Goal: Find specific page/section: Find specific page/section

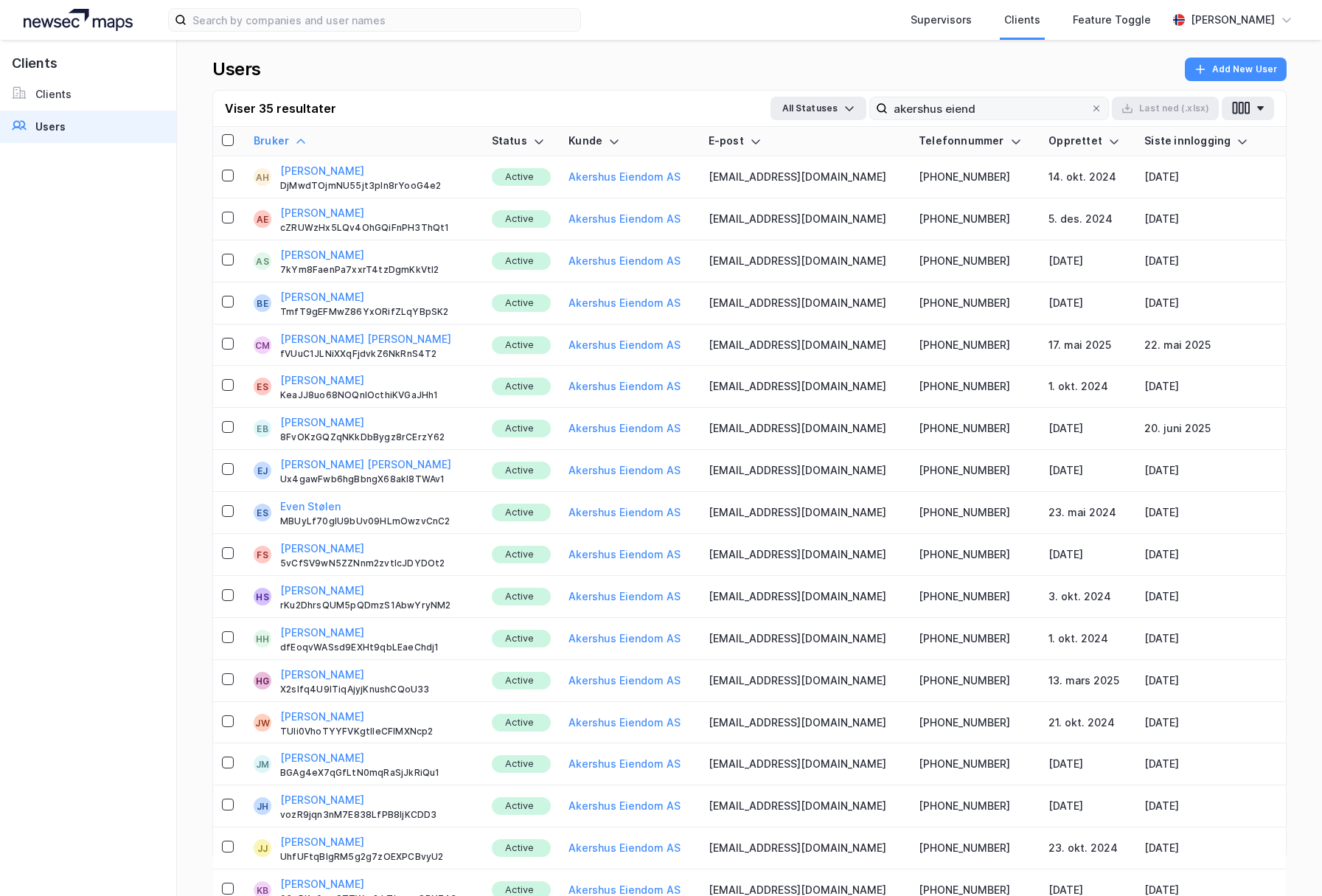
scroll to position [728, 0]
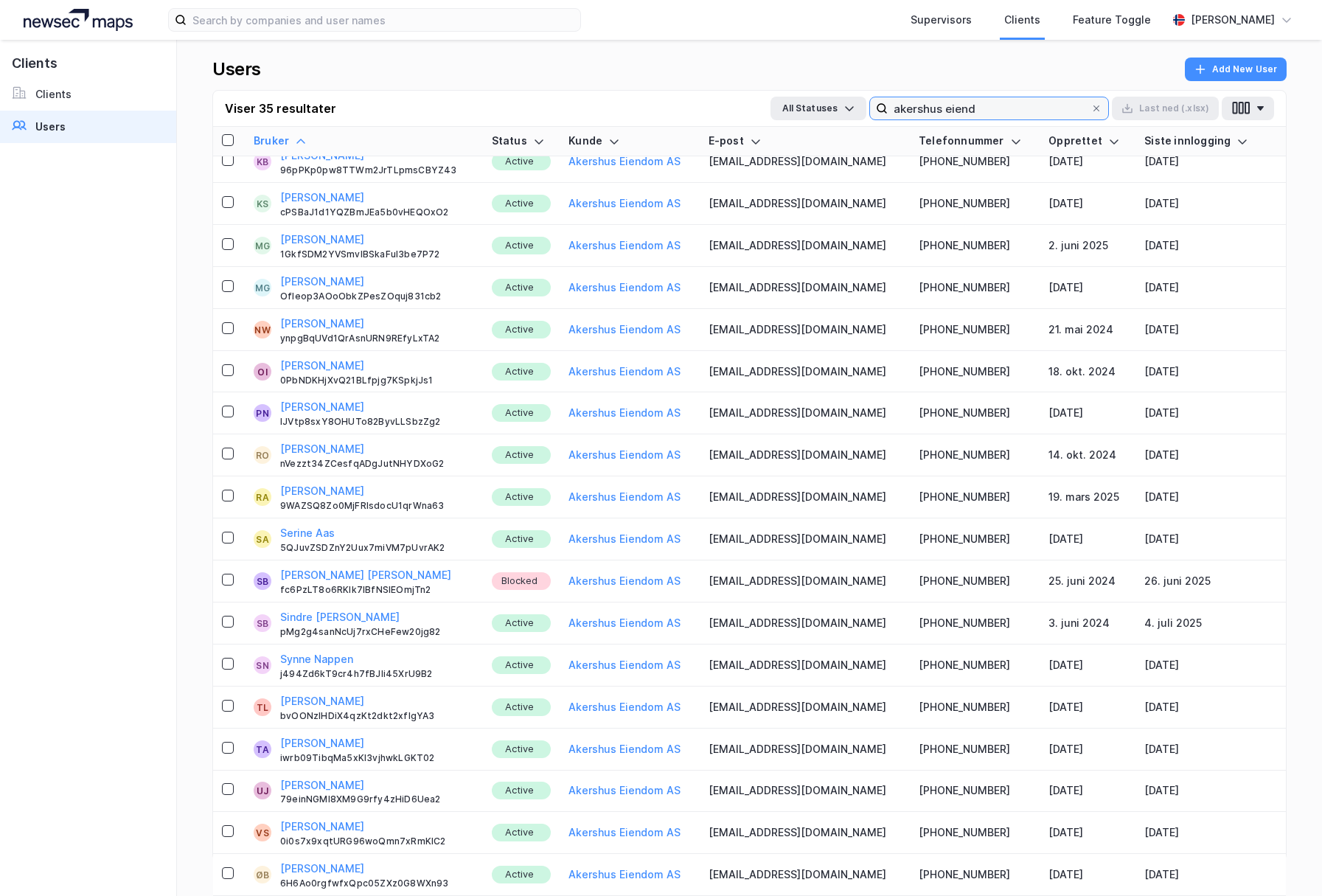
click at [977, 114] on input "akershus eiend" at bounding box center [989, 109] width 203 height 22
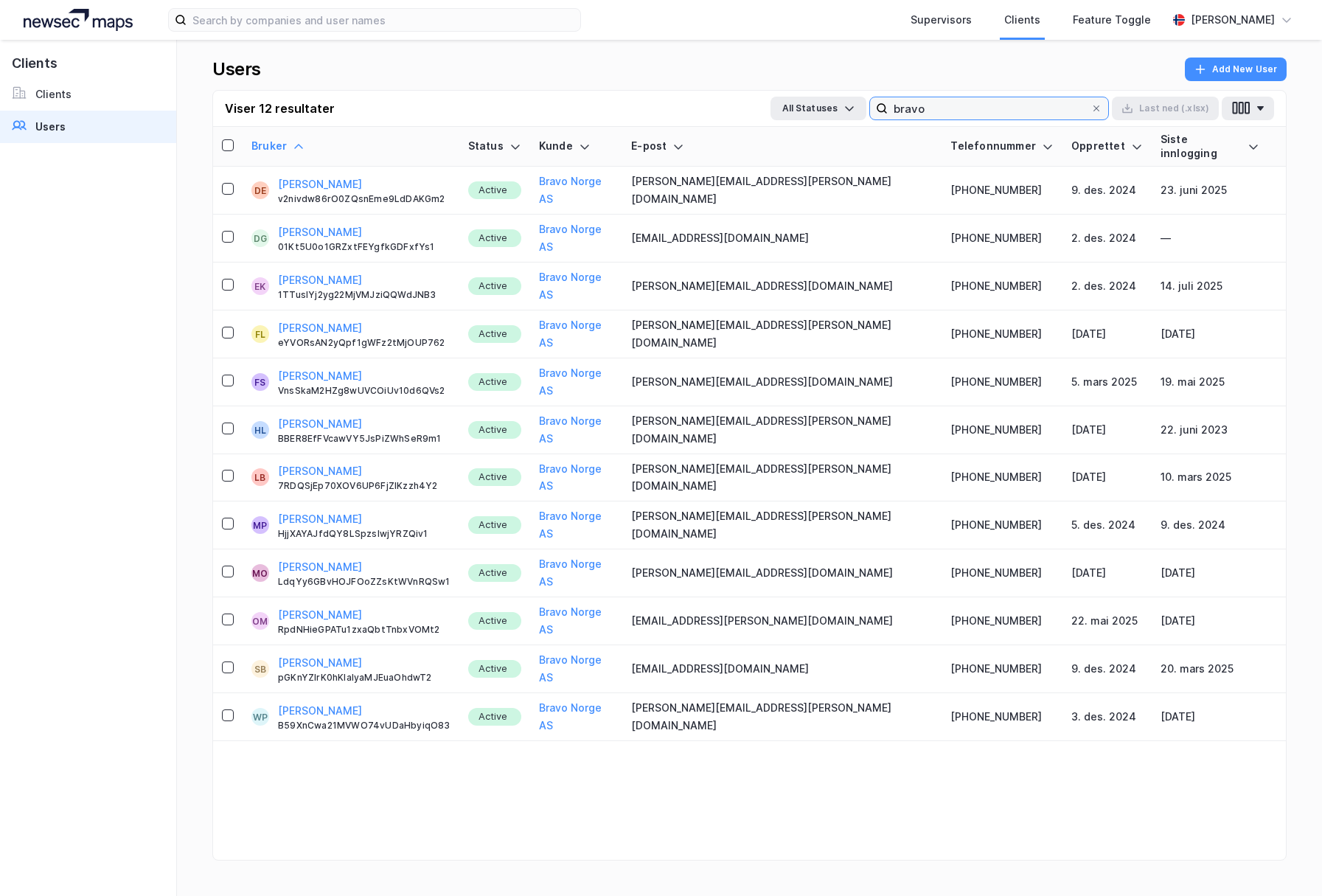
scroll to position [0, 0]
type input "bravo"
click at [1248, 142] on icon at bounding box center [1253, 146] width 12 height 12
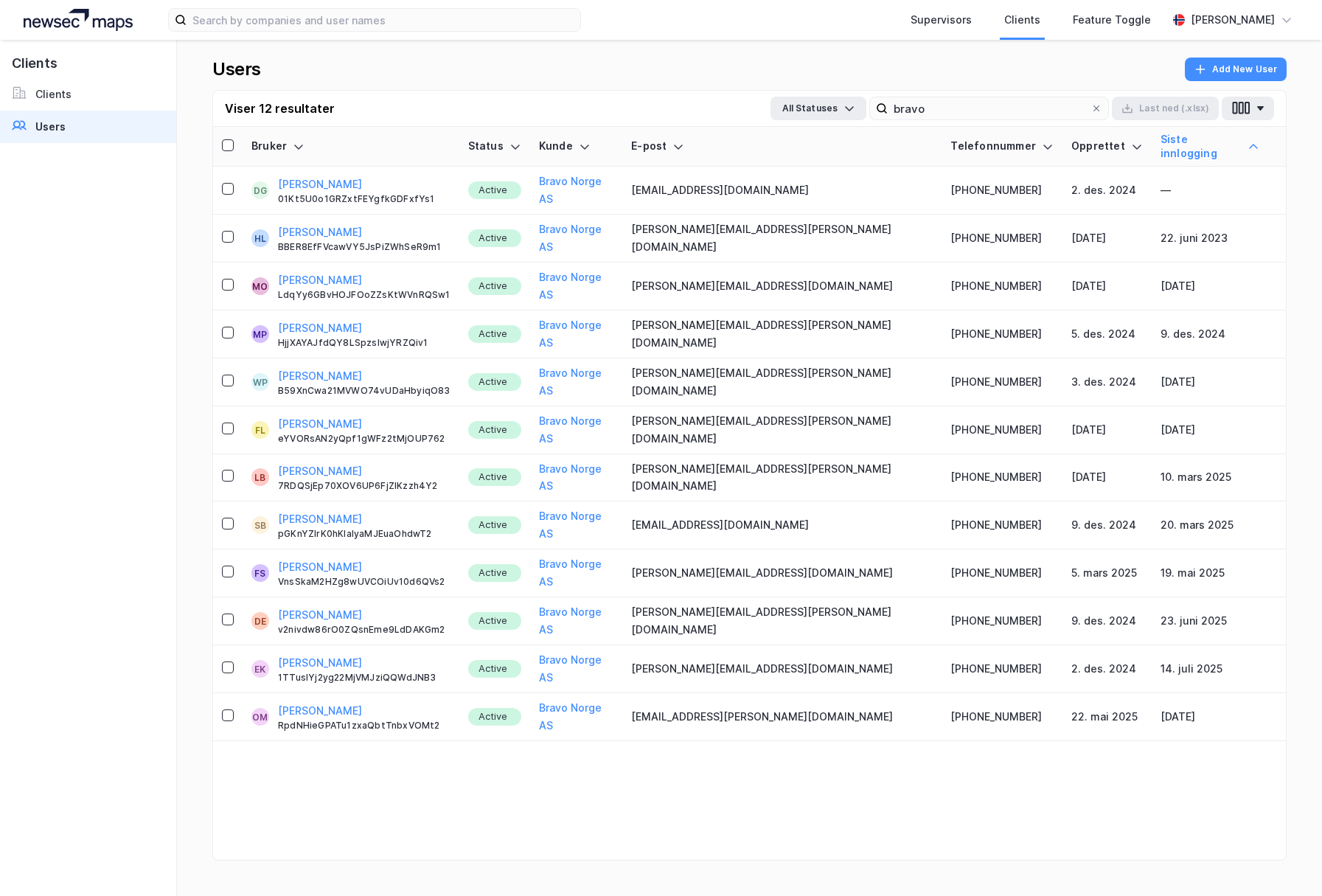
click at [1249, 144] on icon at bounding box center [1253, 146] width 9 height 5
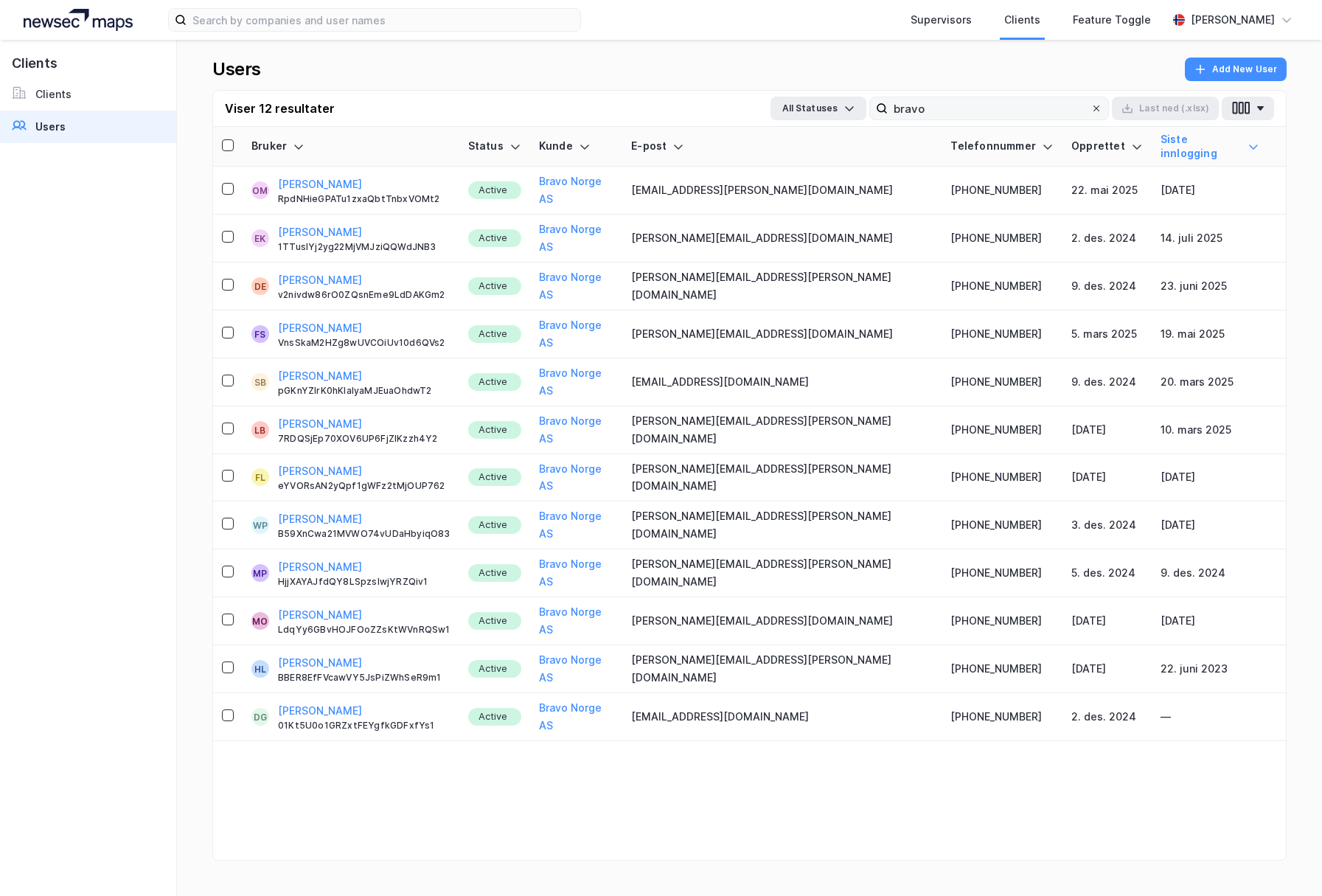
click at [1099, 109] on icon at bounding box center [1096, 109] width 6 height 6
click at [1091, 109] on input "bravo" at bounding box center [989, 109] width 203 height 22
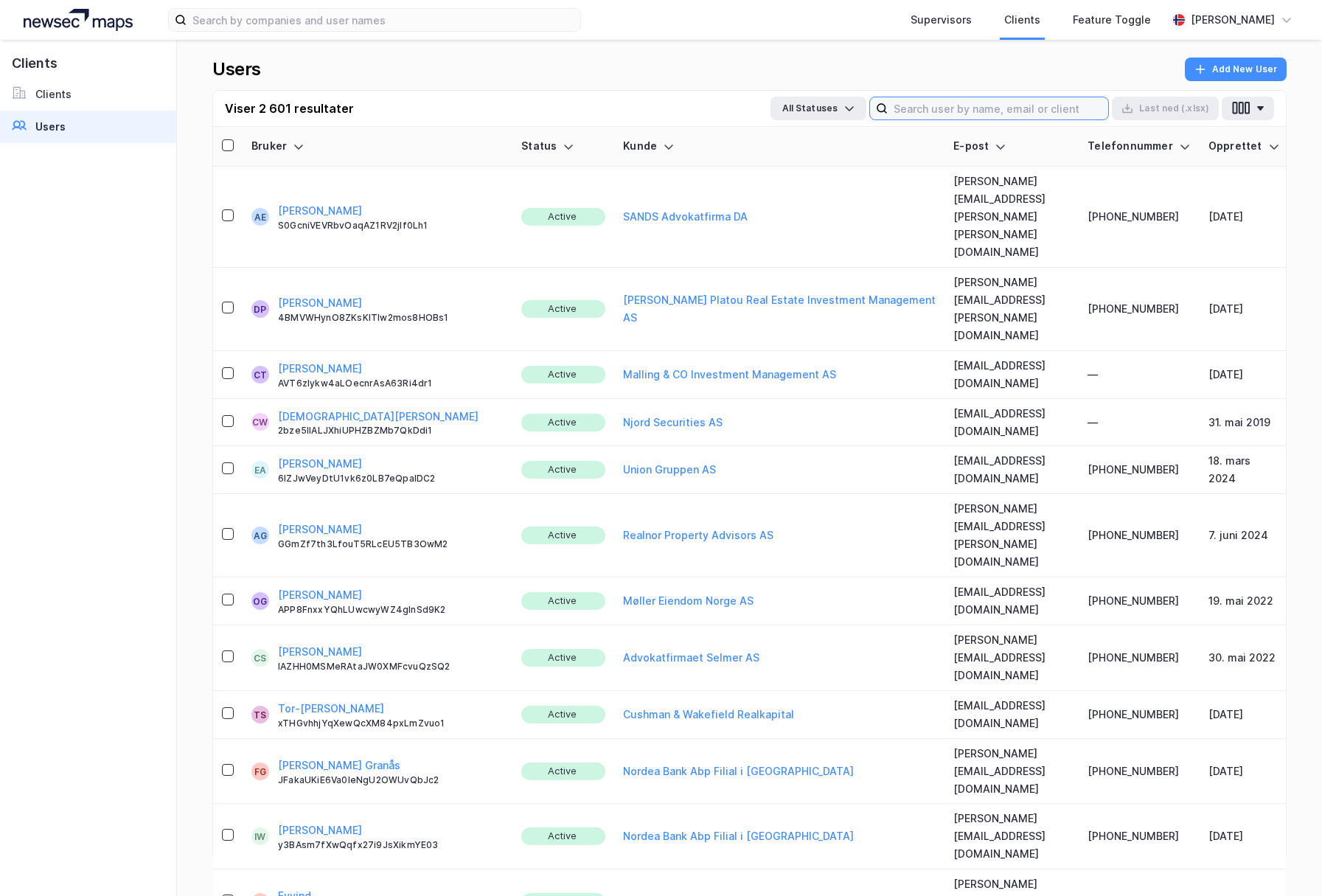
click at [974, 111] on input at bounding box center [998, 109] width 220 height 22
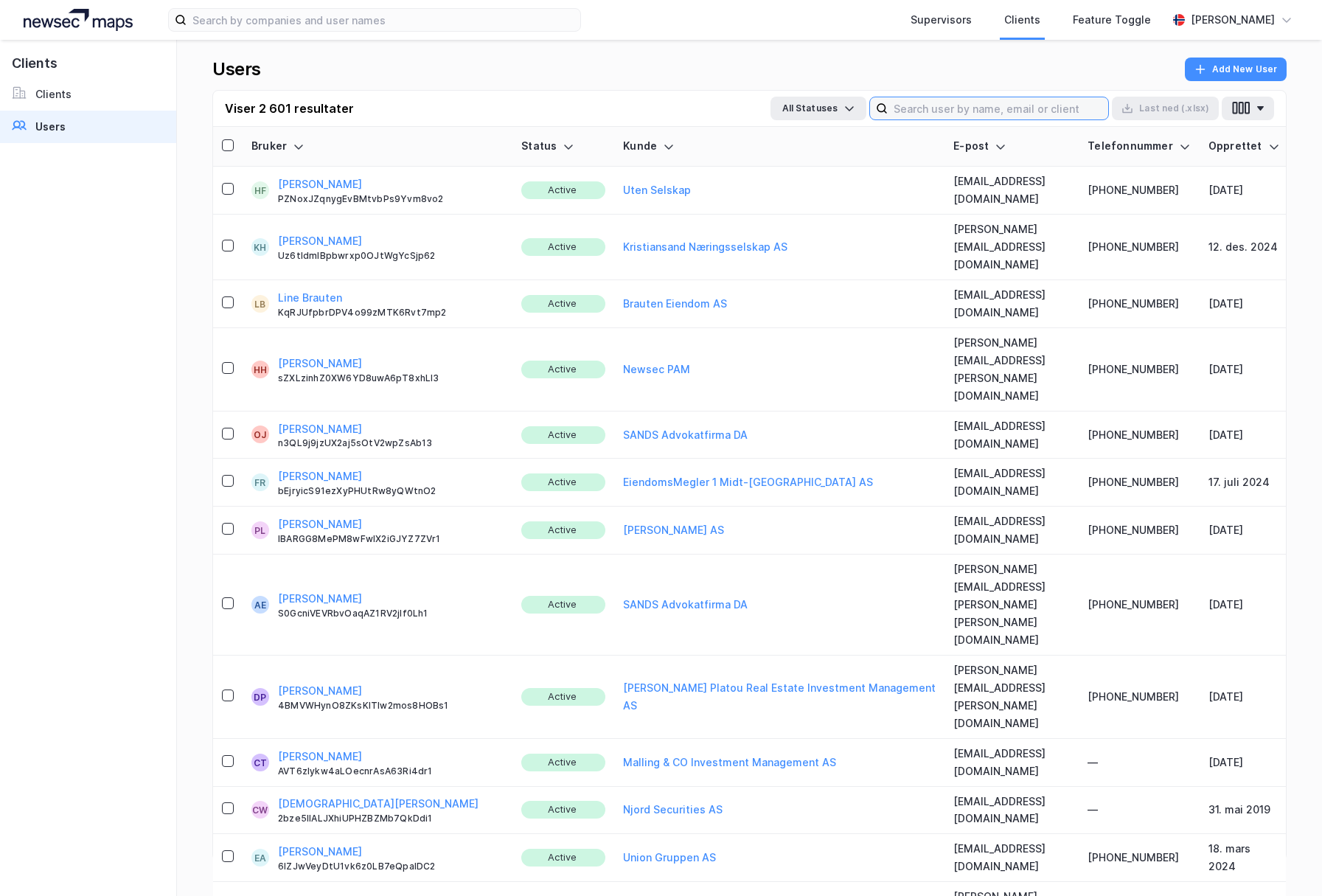
click at [954, 114] on input at bounding box center [998, 109] width 220 height 22
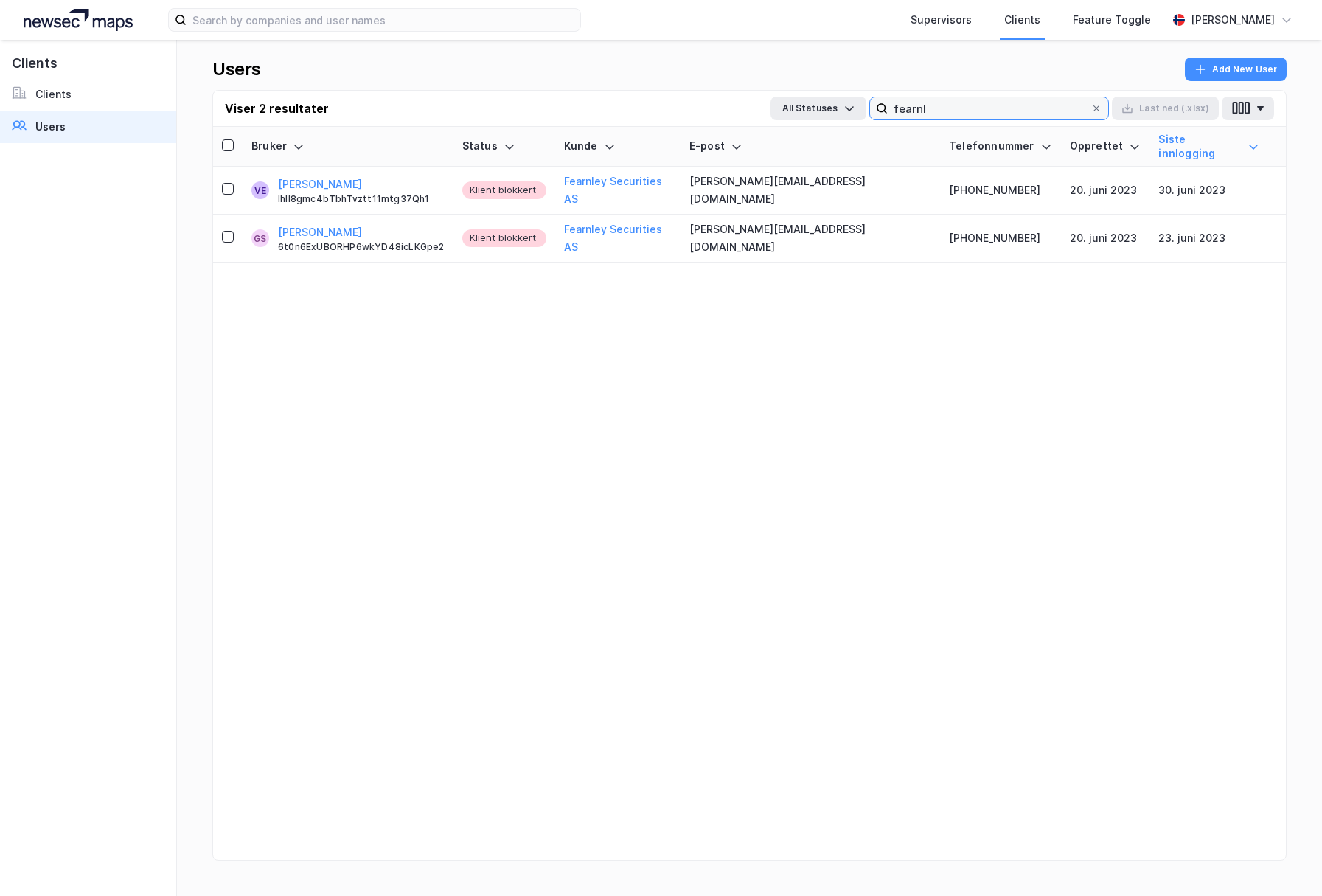
type input "fearnl"
